Goal: Task Accomplishment & Management: Manage account settings

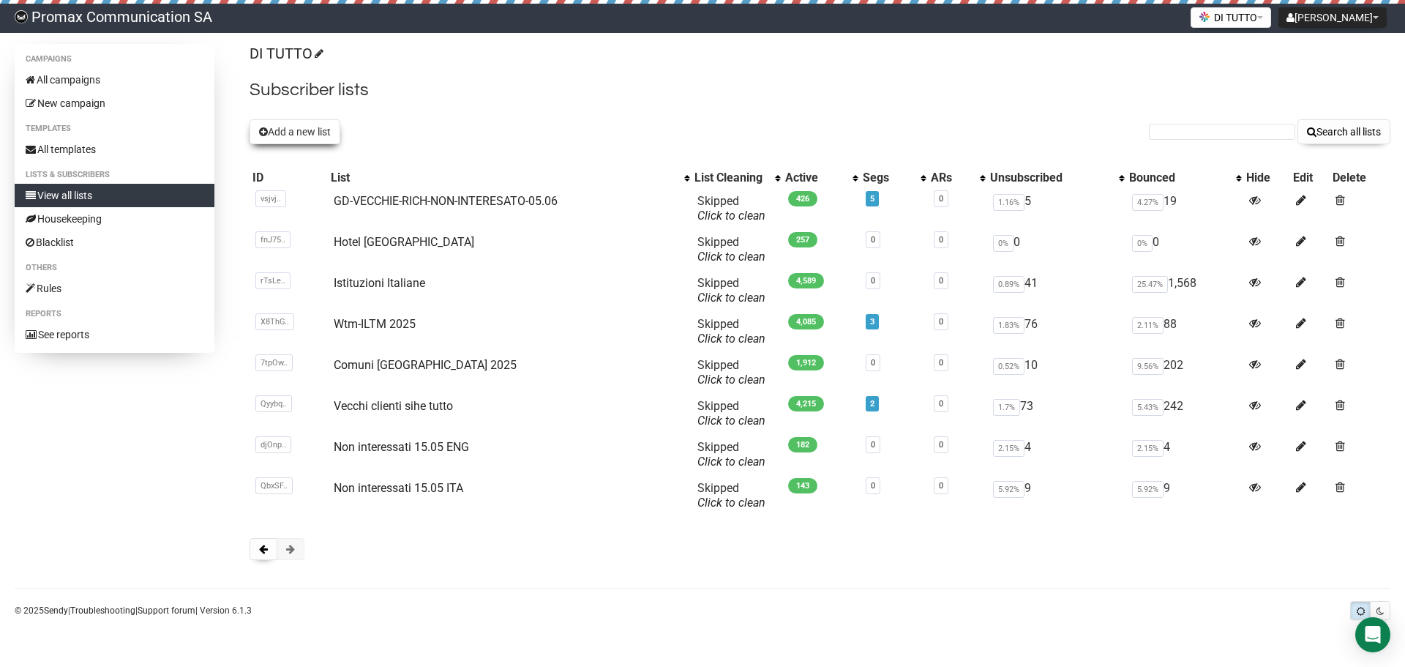
click at [299, 128] on button "Add a new list" at bounding box center [294, 131] width 91 height 25
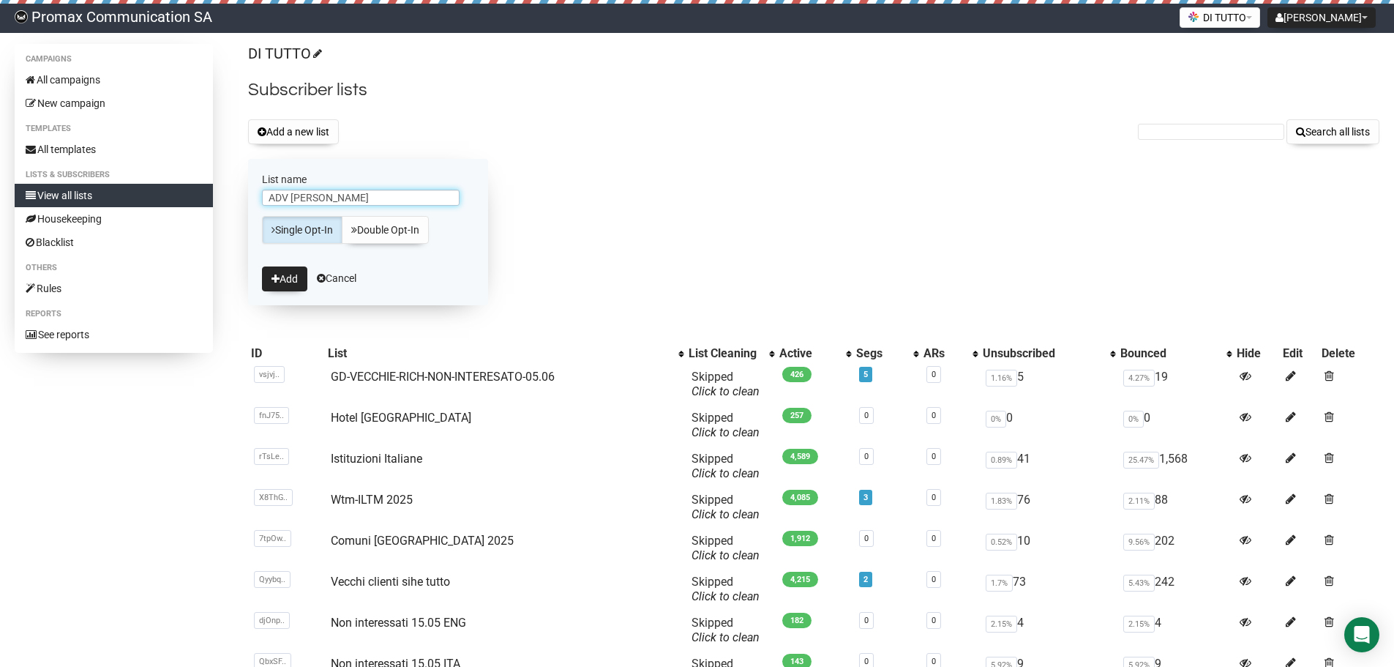
type input "ADV [PERSON_NAME]"
click at [577, 154] on div "DI TUTTO Subscriber lists Add a new list Search all lists List name ADV CH Sing…" at bounding box center [813, 397] width 1131 height 706
click at [293, 267] on button "Add" at bounding box center [284, 278] width 45 height 25
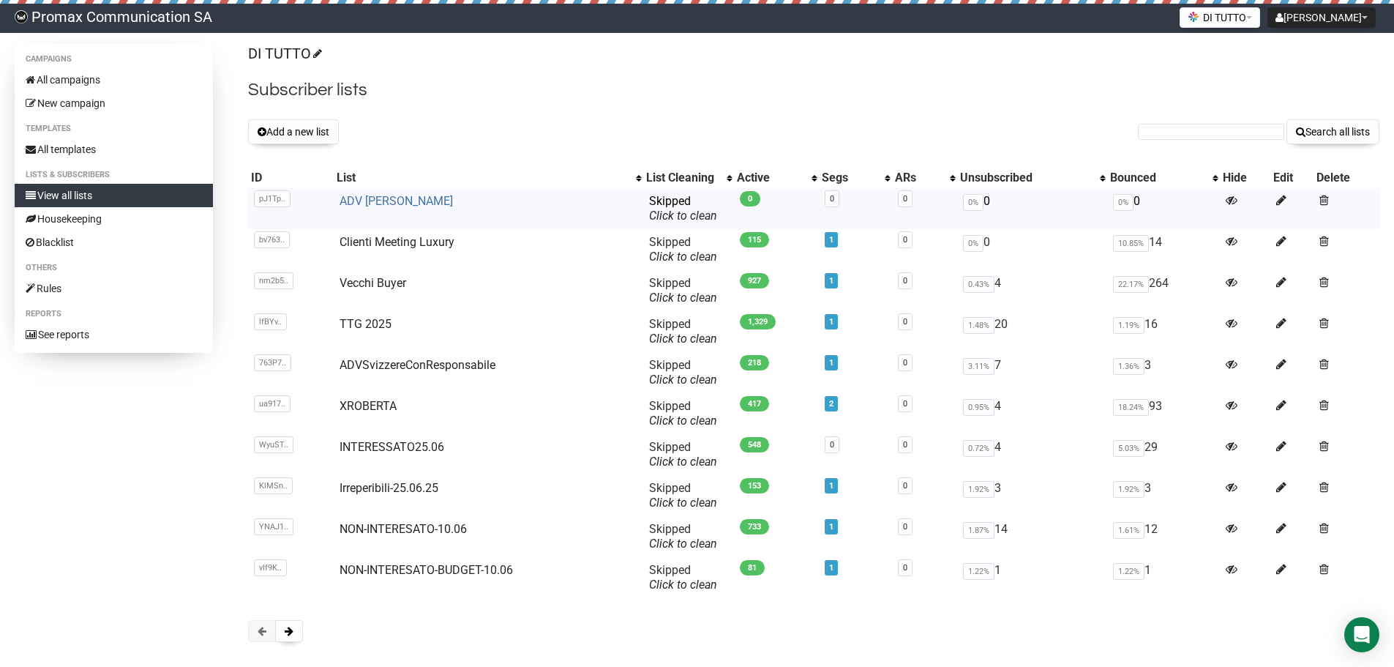
click at [358, 200] on link "ADV [PERSON_NAME]" at bounding box center [395, 201] width 113 height 14
